Goal: Find specific page/section: Find specific page/section

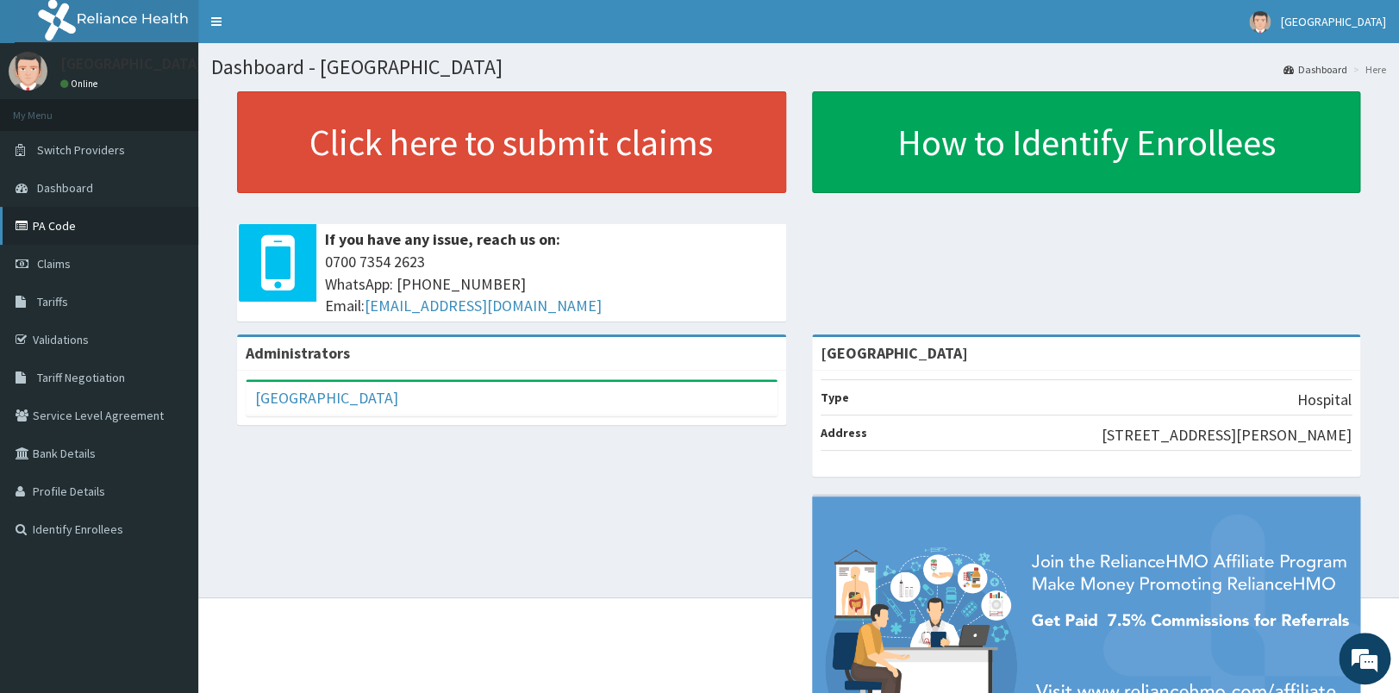
click at [65, 231] on link "PA Code" at bounding box center [99, 226] width 198 height 38
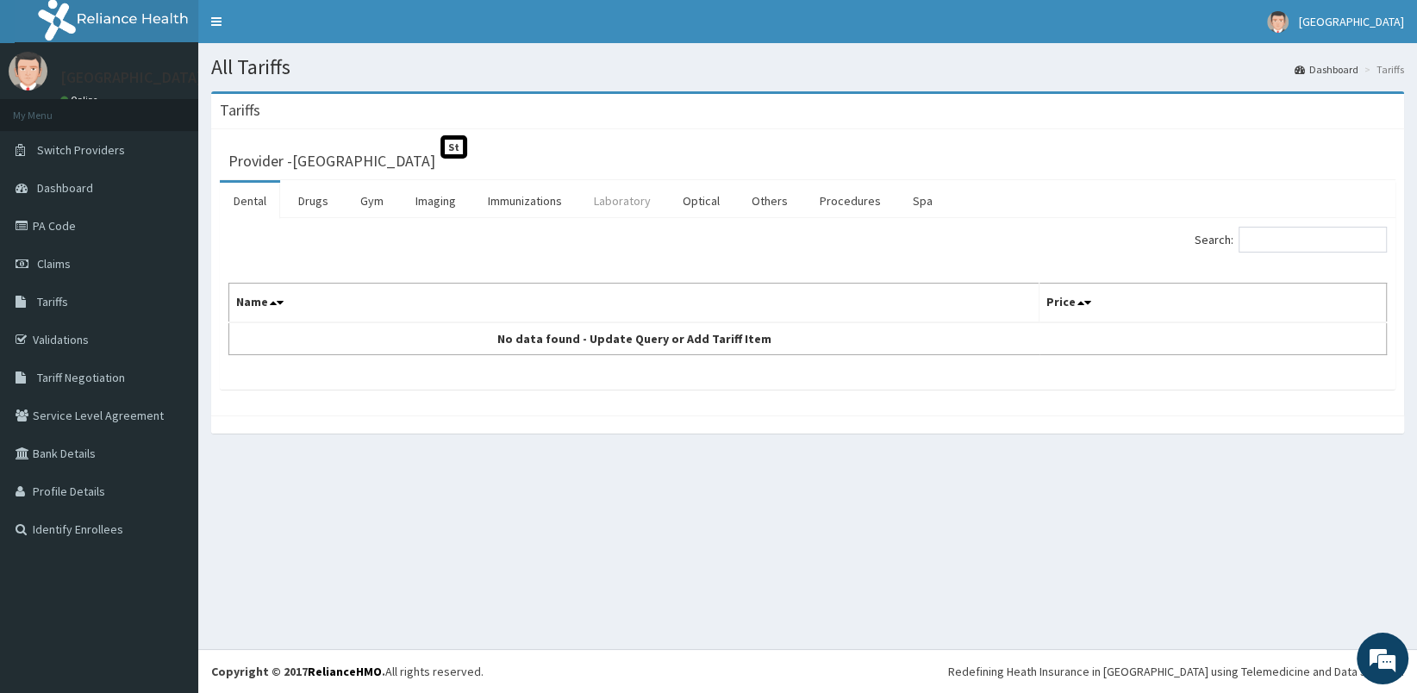
click at [624, 207] on link "Laboratory" at bounding box center [622, 201] width 84 height 36
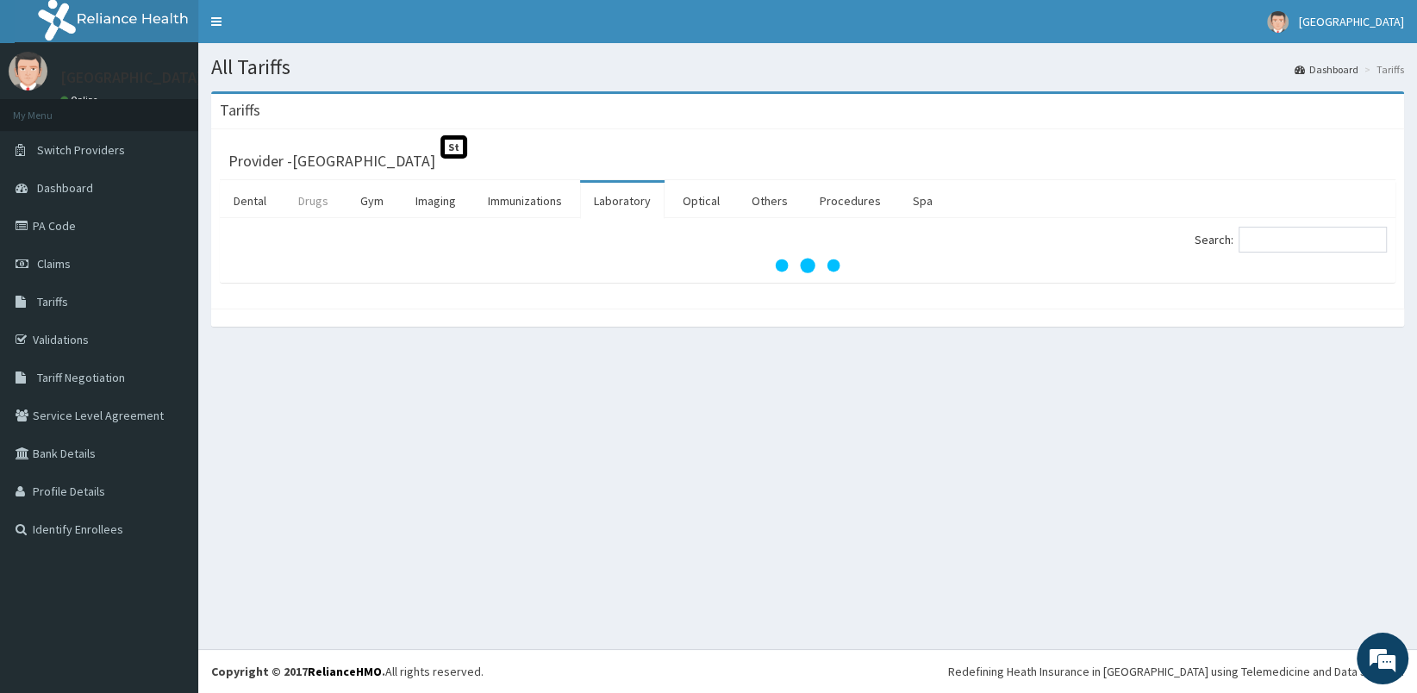
click at [306, 202] on link "Drugs" at bounding box center [313, 201] width 58 height 36
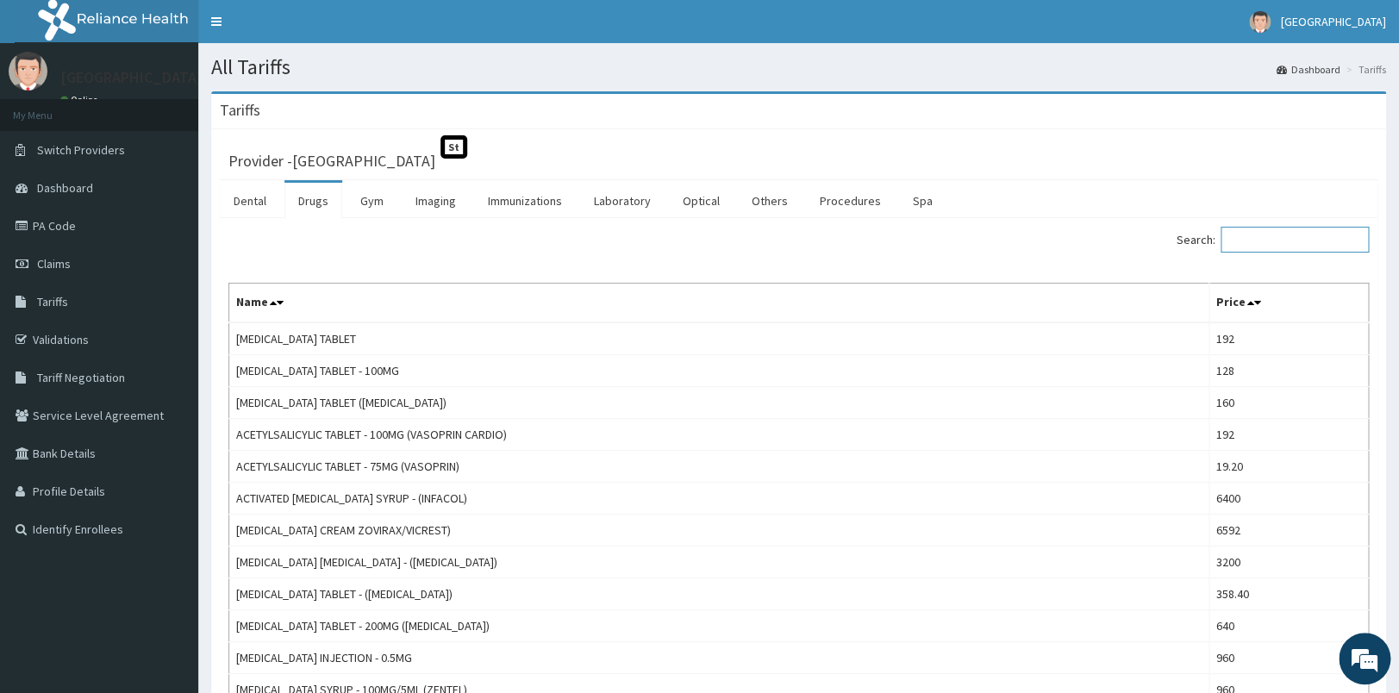
click at [1253, 241] on input "Search:" at bounding box center [1295, 240] width 148 height 26
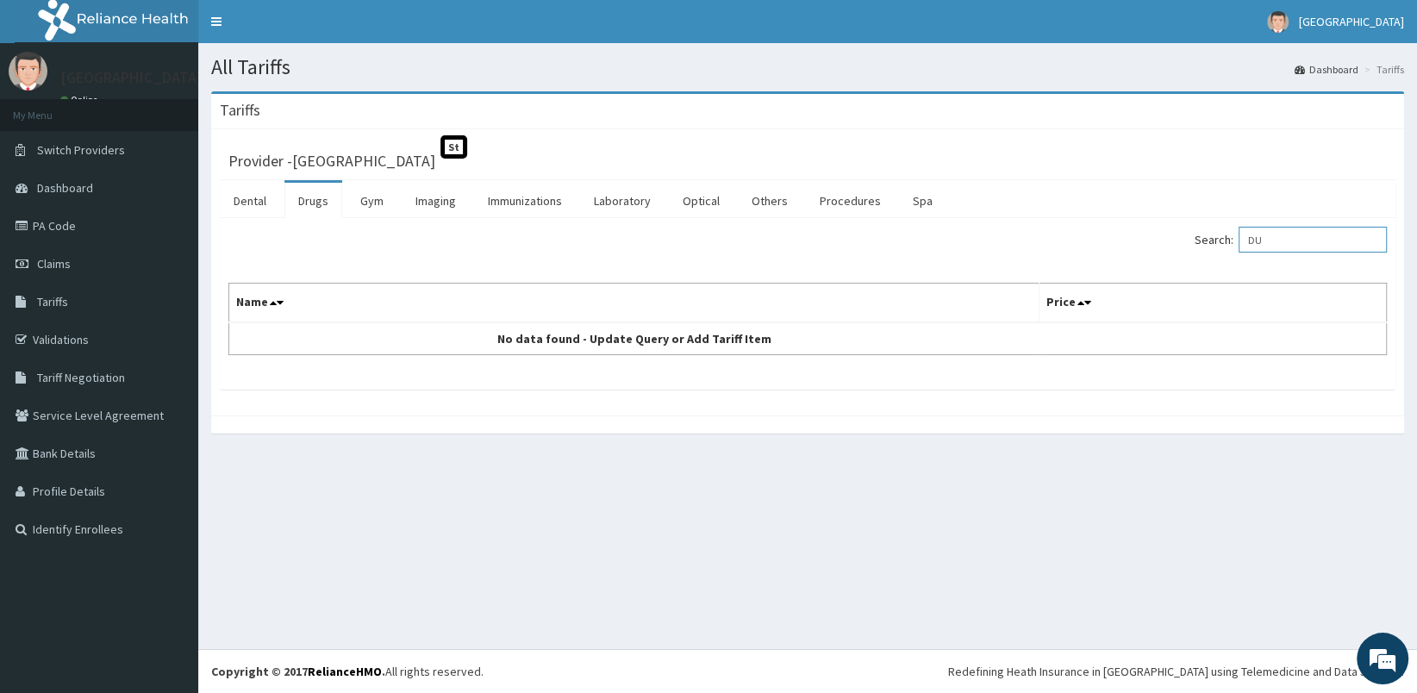
type input "D"
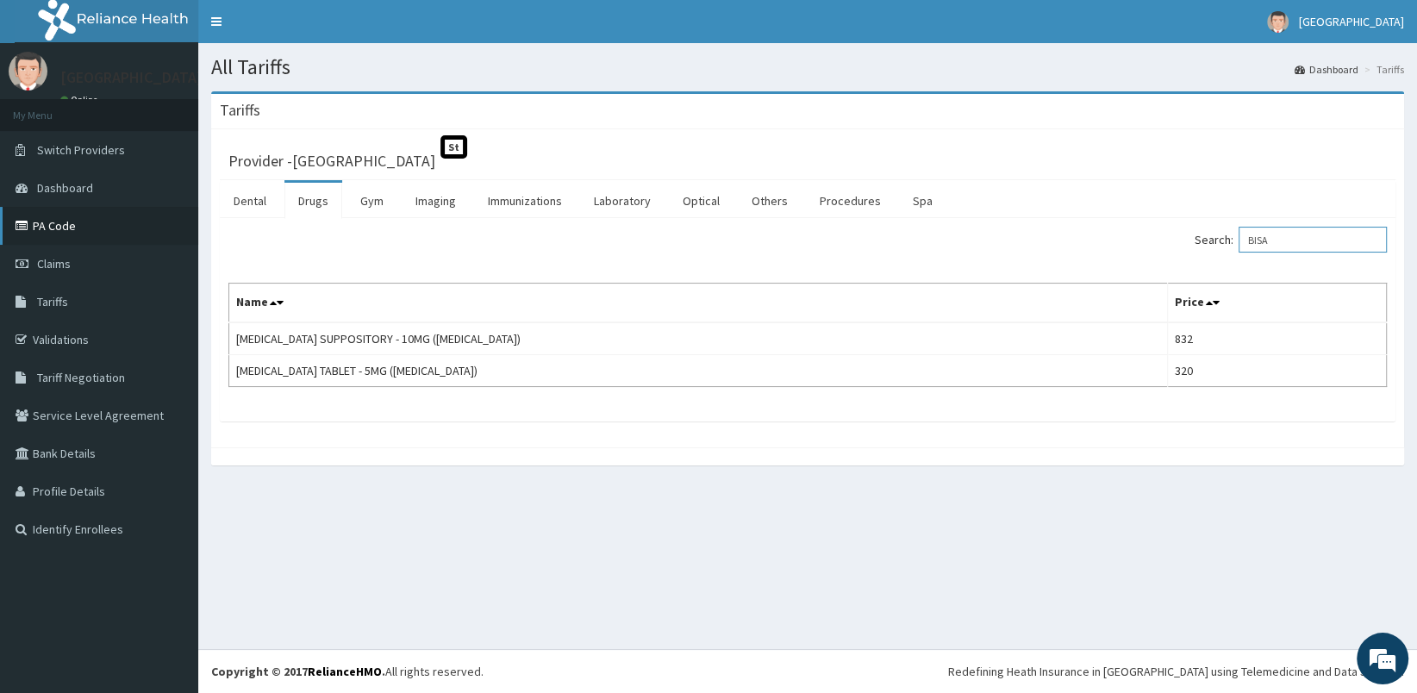
type input "BISA"
click at [78, 234] on link "PA Code" at bounding box center [99, 226] width 198 height 38
